Goal: Navigation & Orientation: Find specific page/section

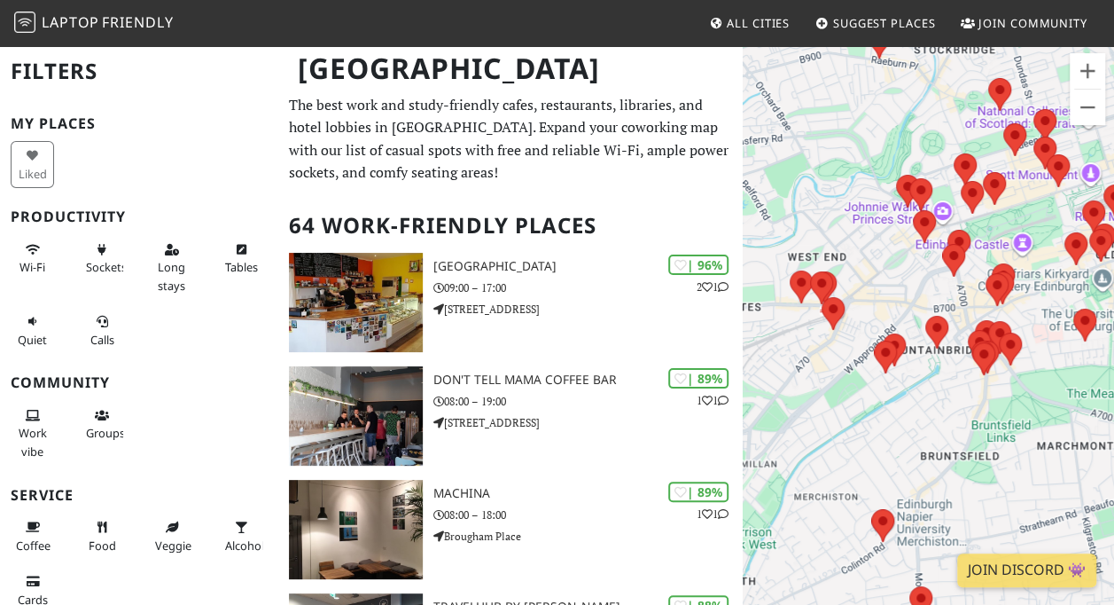
click at [1089, 396] on div at bounding box center [928, 346] width 371 height 605
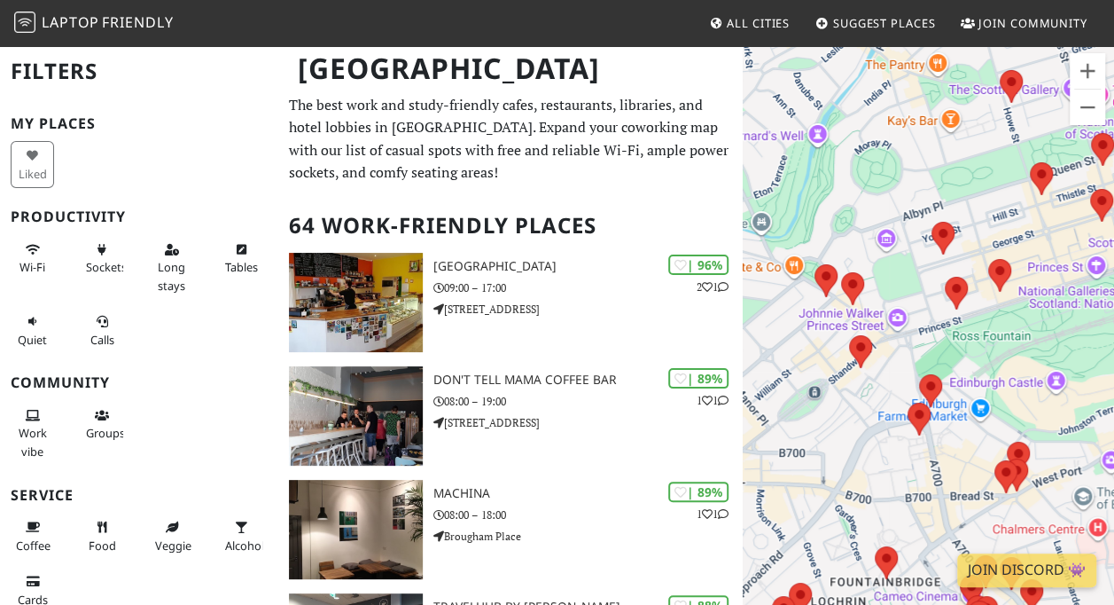
drag, startPoint x: 984, startPoint y: 262, endPoint x: 911, endPoint y: 265, distance: 72.7
click at [911, 265] on div at bounding box center [928, 346] width 371 height 605
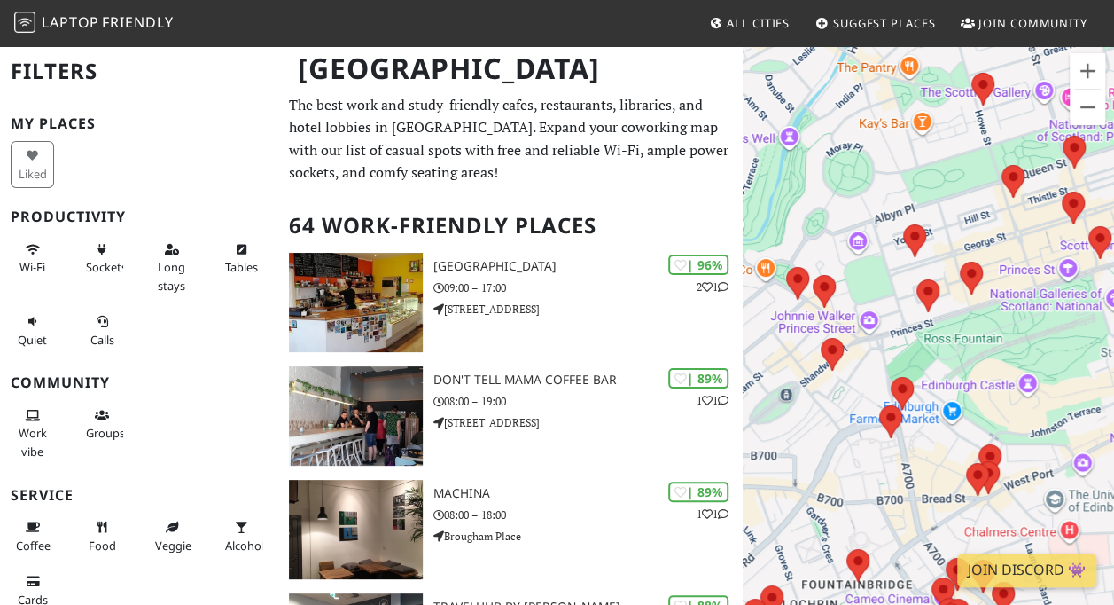
drag, startPoint x: 1059, startPoint y: 239, endPoint x: 1042, endPoint y: 243, distance: 18.1
click at [1042, 243] on div at bounding box center [928, 346] width 371 height 605
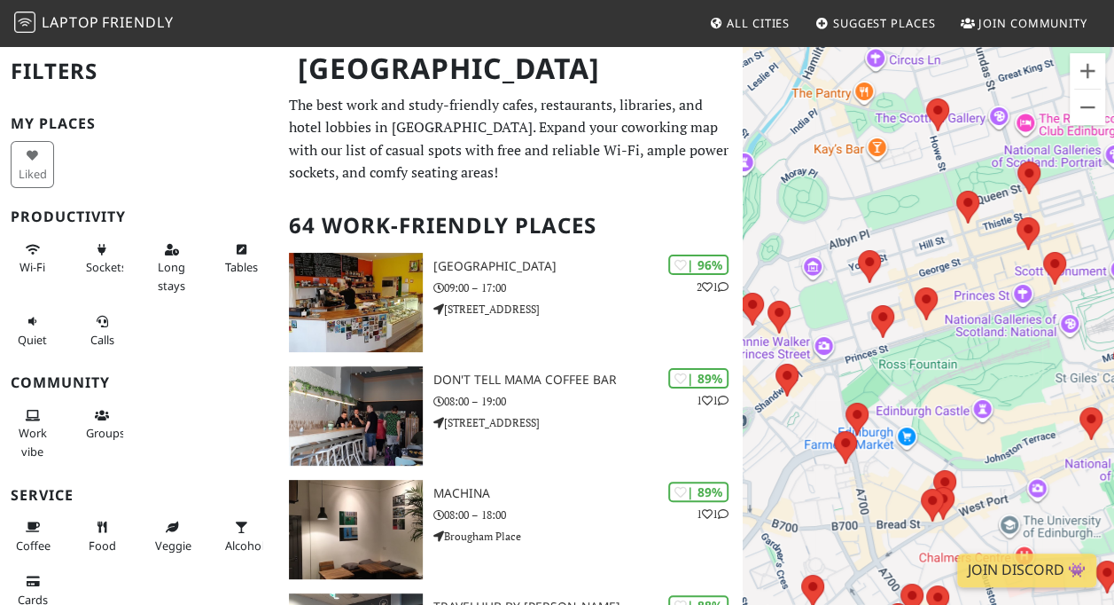
drag, startPoint x: 917, startPoint y: 273, endPoint x: 999, endPoint y: 246, distance: 86.9
click at [999, 246] on div at bounding box center [928, 346] width 371 height 605
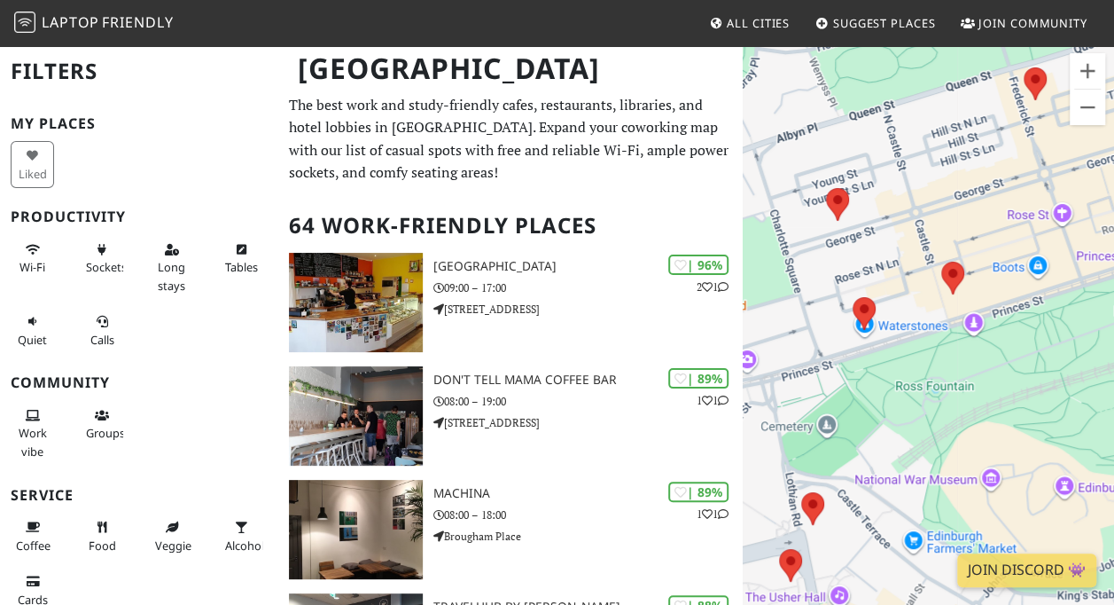
drag, startPoint x: 1057, startPoint y: 305, endPoint x: 900, endPoint y: 316, distance: 157.3
click at [900, 316] on div at bounding box center [928, 346] width 371 height 605
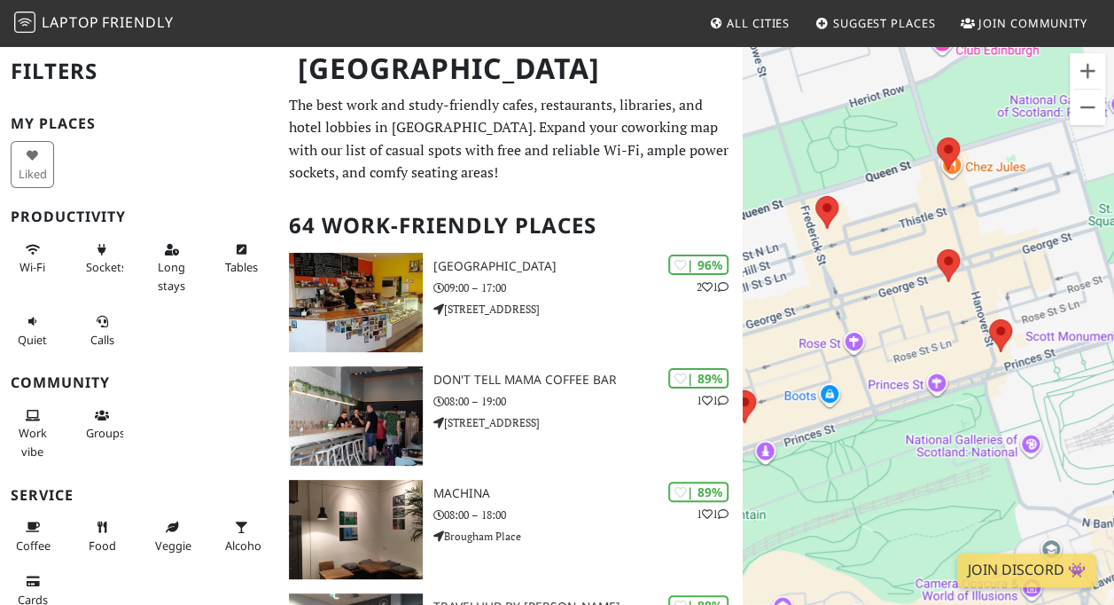
drag, startPoint x: 1016, startPoint y: 236, endPoint x: 861, endPoint y: 255, distance: 156.4
click at [853, 256] on div at bounding box center [928, 346] width 371 height 605
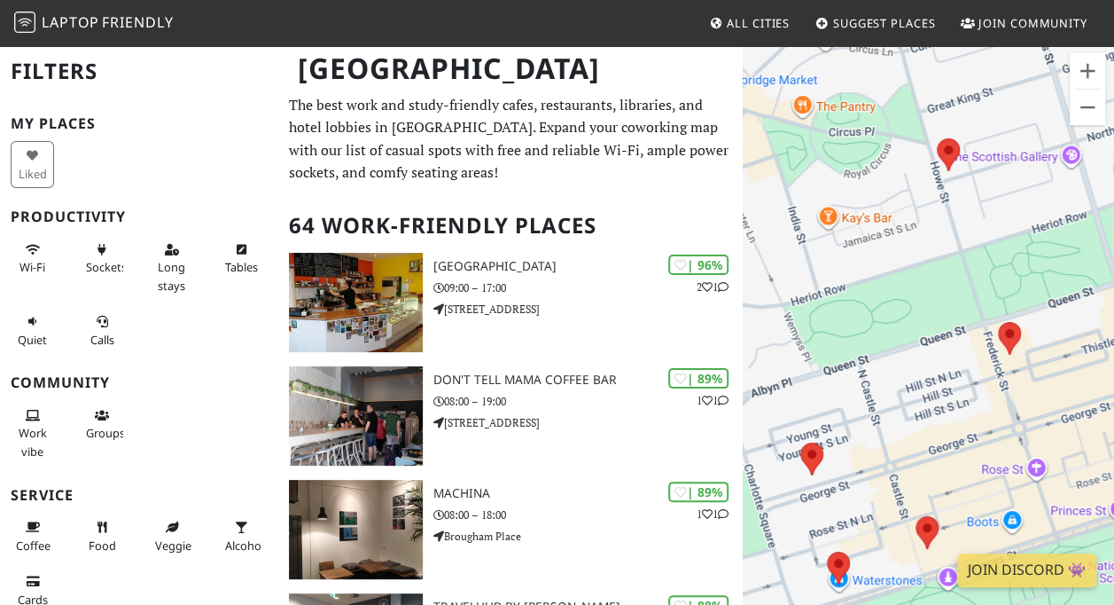
drag, startPoint x: 893, startPoint y: 158, endPoint x: 1076, endPoint y: 244, distance: 202.7
click at [1076, 248] on div at bounding box center [928, 346] width 371 height 605
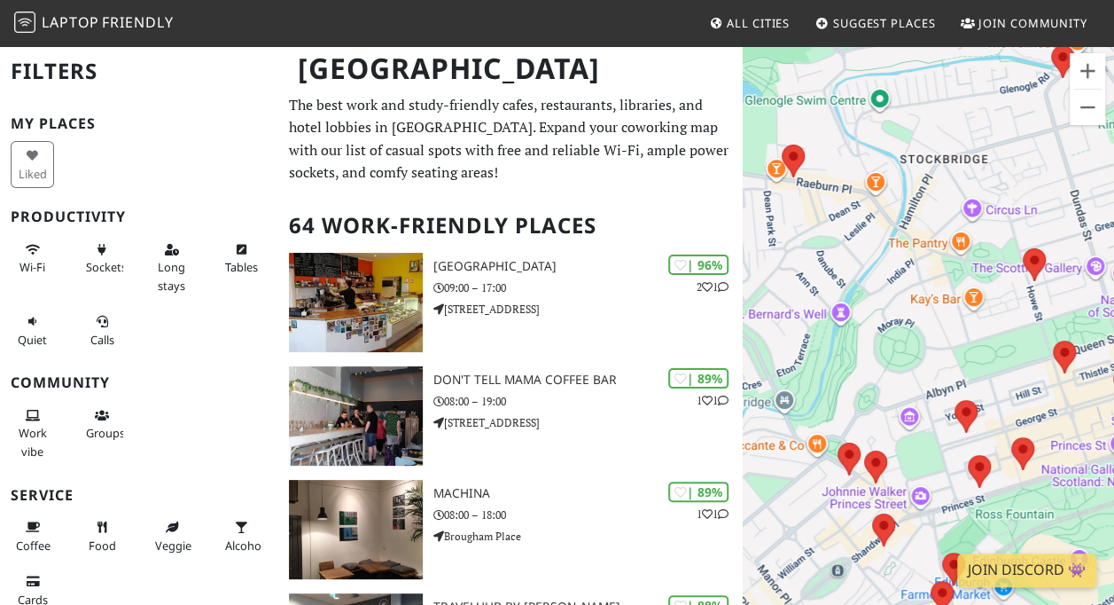
drag, startPoint x: 874, startPoint y: 282, endPoint x: 932, endPoint y: 283, distance: 57.6
click at [932, 286] on div at bounding box center [928, 346] width 371 height 605
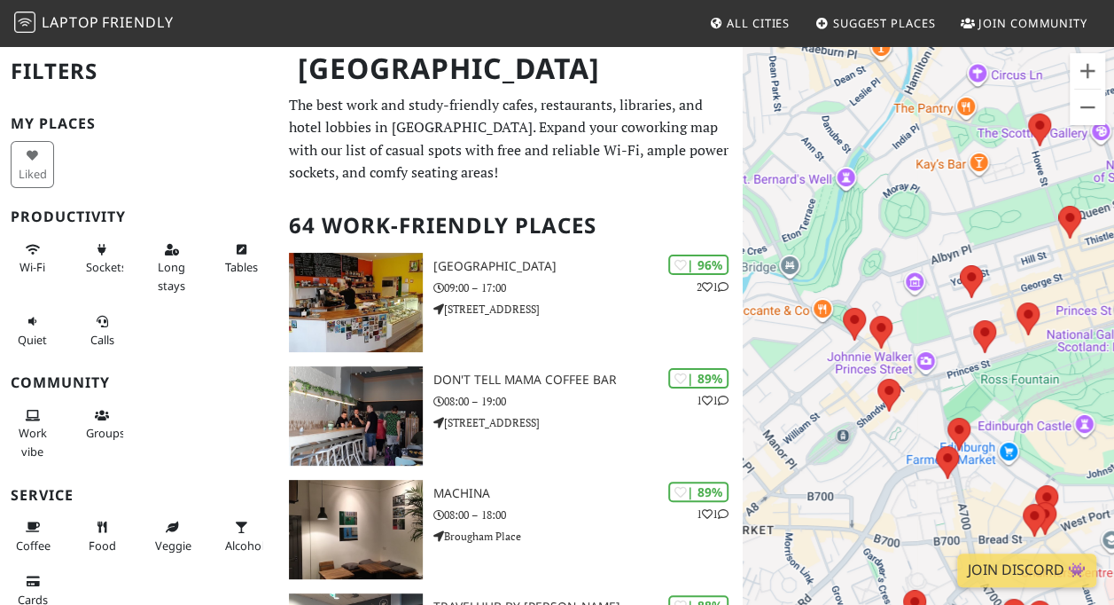
drag, startPoint x: 930, startPoint y: 316, endPoint x: 777, endPoint y: 37, distance: 317.4
click at [777, 37] on body "Laptop Friendly All Cities Suggest Places Join Community [GEOGRAPHIC_DATA] Filt…" at bounding box center [557, 302] width 1114 height 605
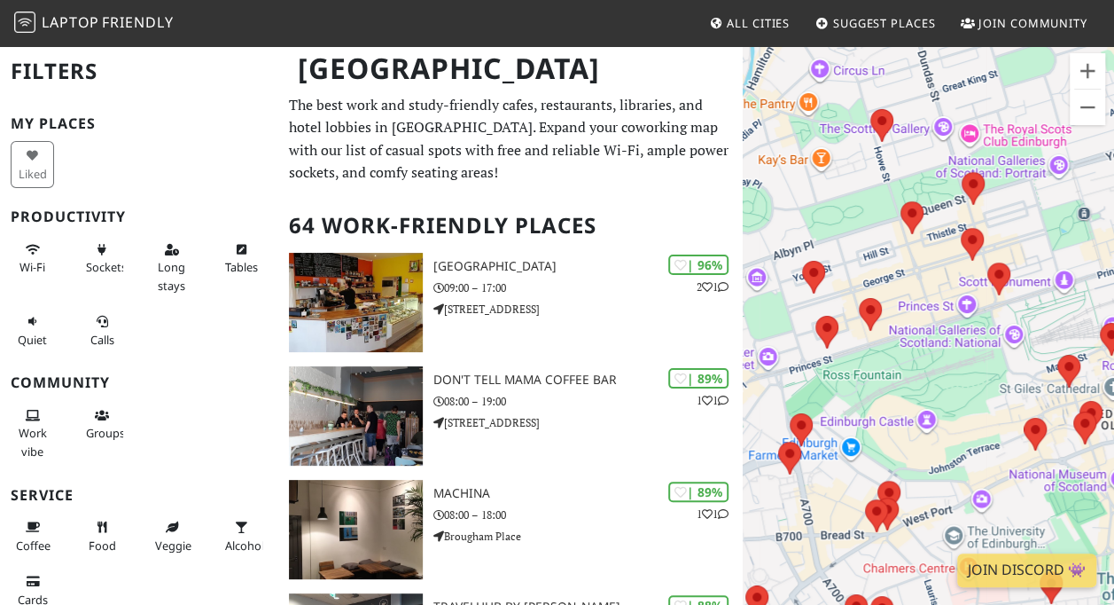
drag, startPoint x: 975, startPoint y: 238, endPoint x: 855, endPoint y: 355, distance: 167.4
click at [855, 355] on div at bounding box center [928, 346] width 371 height 605
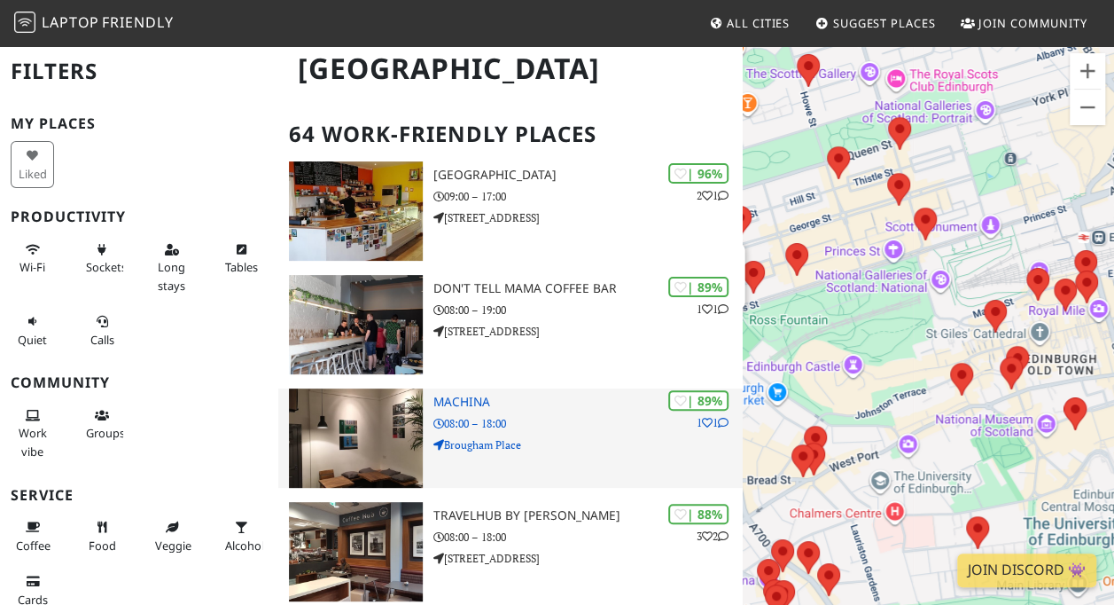
scroll to position [90, 0]
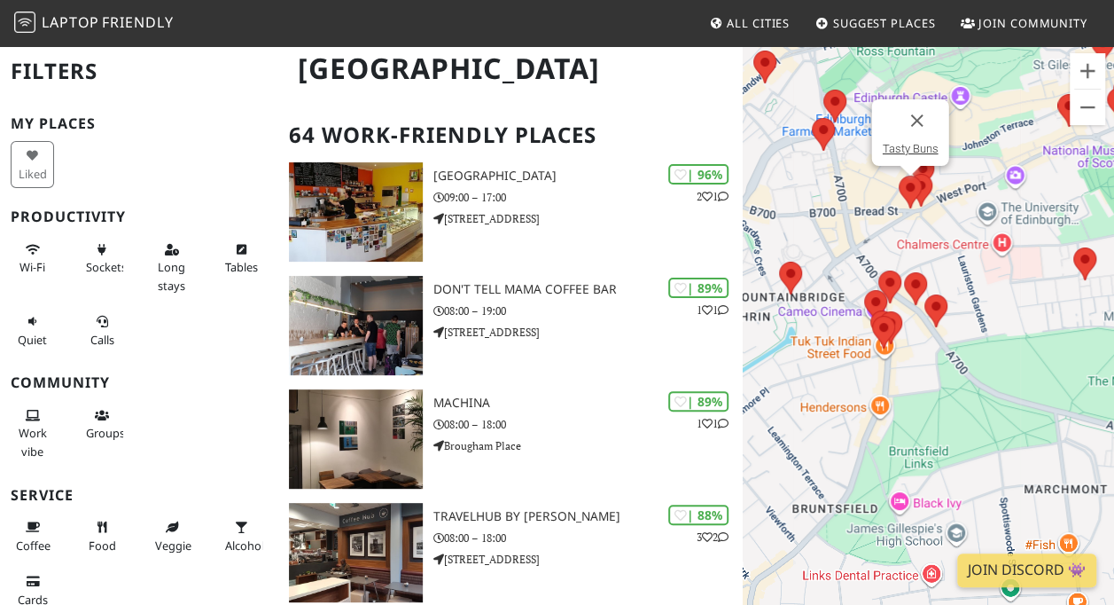
drag, startPoint x: 1018, startPoint y: 478, endPoint x: 886, endPoint y: 228, distance: 282.7
click at [886, 228] on div "Tasty Buns" at bounding box center [928, 346] width 371 height 605
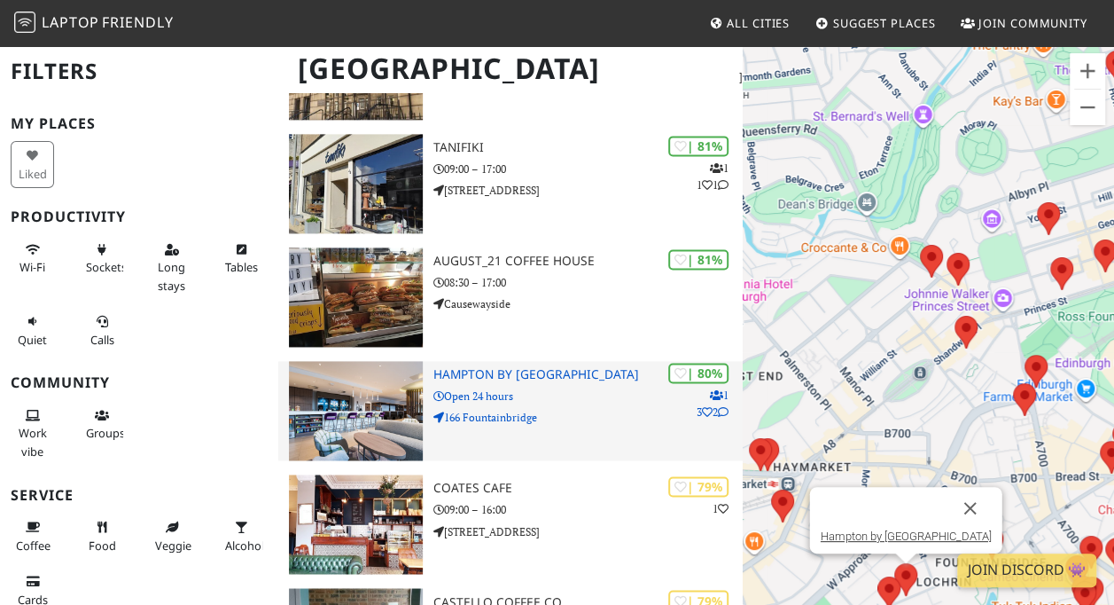
scroll to position [1218, 0]
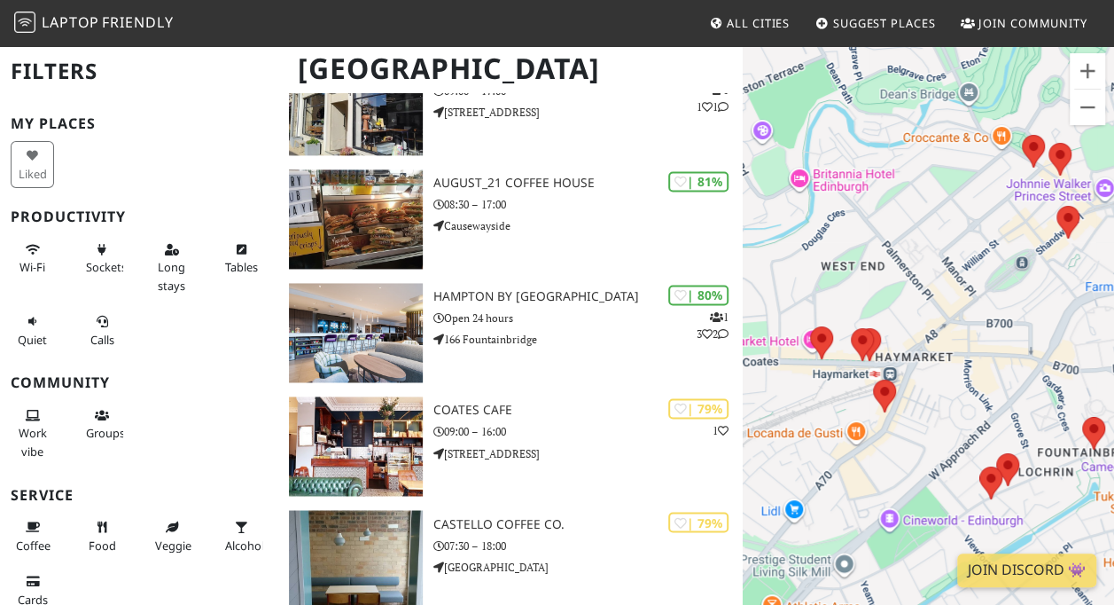
drag, startPoint x: 892, startPoint y: 446, endPoint x: 865, endPoint y: 284, distance: 164.4
click at [865, 284] on div "To navigate, press the arrow keys." at bounding box center [928, 346] width 371 height 605
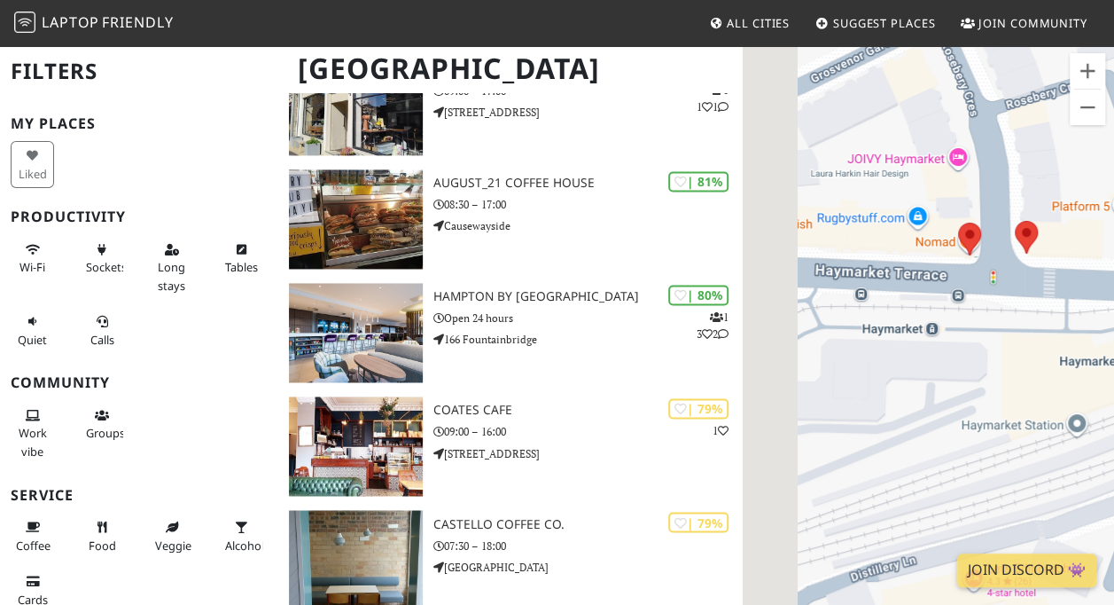
drag, startPoint x: 869, startPoint y: 368, endPoint x: 1031, endPoint y: 298, distance: 176.7
click at [1031, 298] on div at bounding box center [928, 346] width 371 height 605
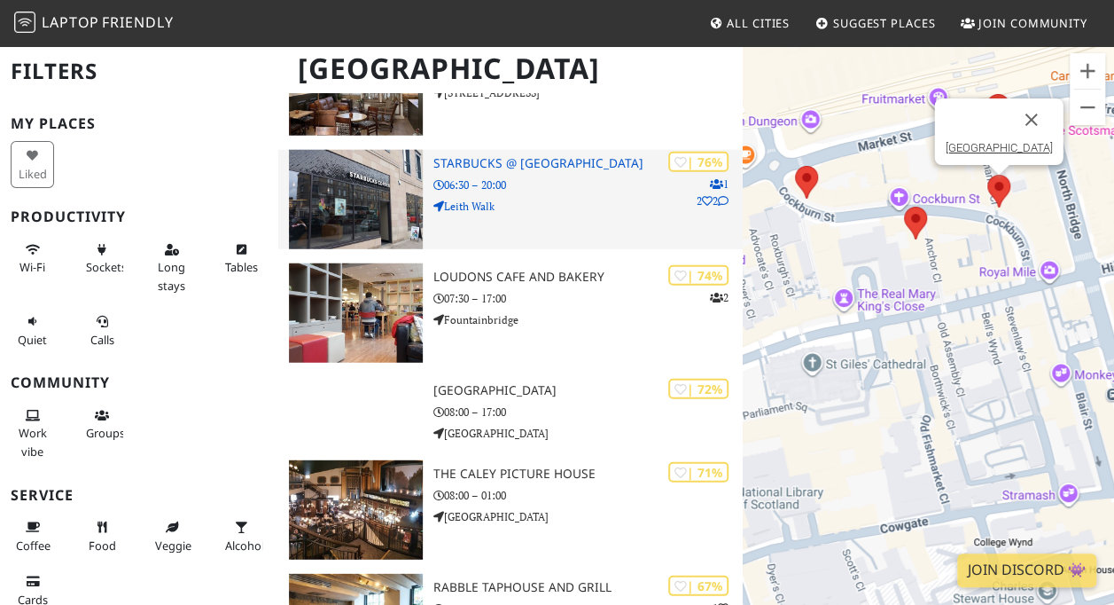
scroll to position [2259, 0]
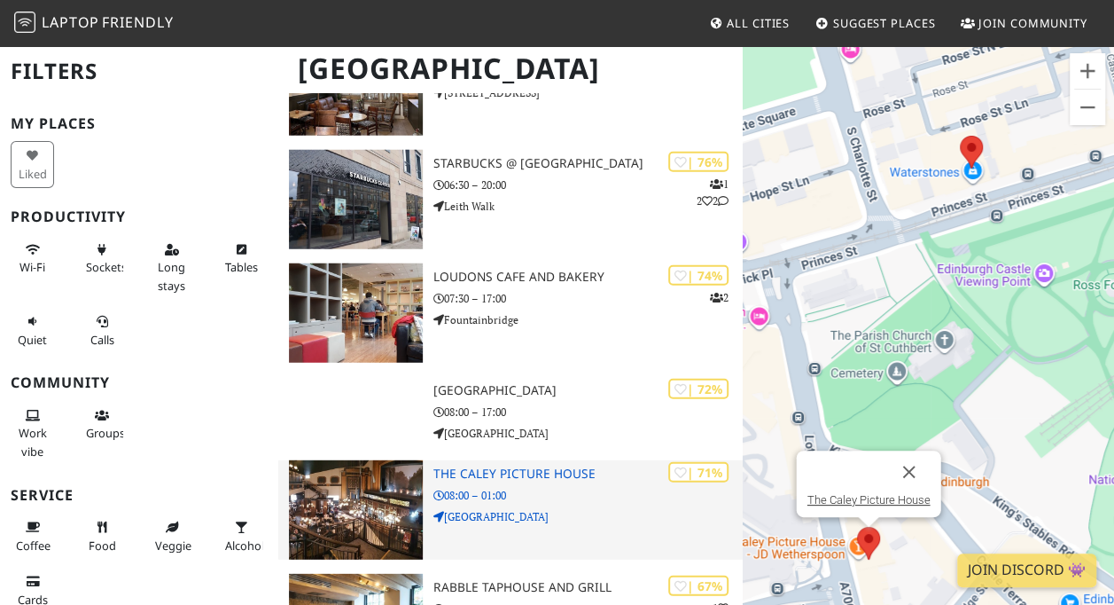
click at [387, 496] on img at bounding box center [356, 509] width 134 height 99
